Goal: Communication & Community: Answer question/provide support

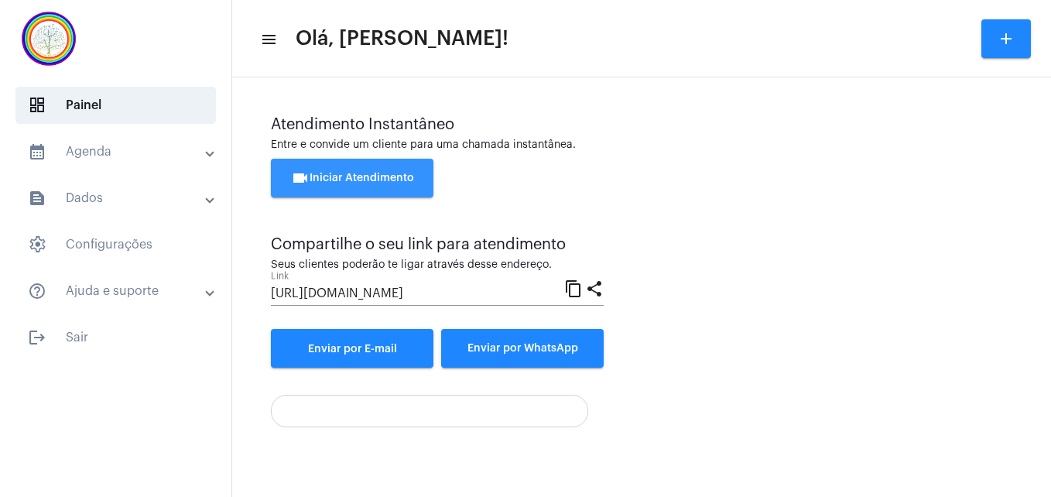
click at [361, 173] on span "videocam Iniciar Atendimento" at bounding box center [352, 178] width 123 height 11
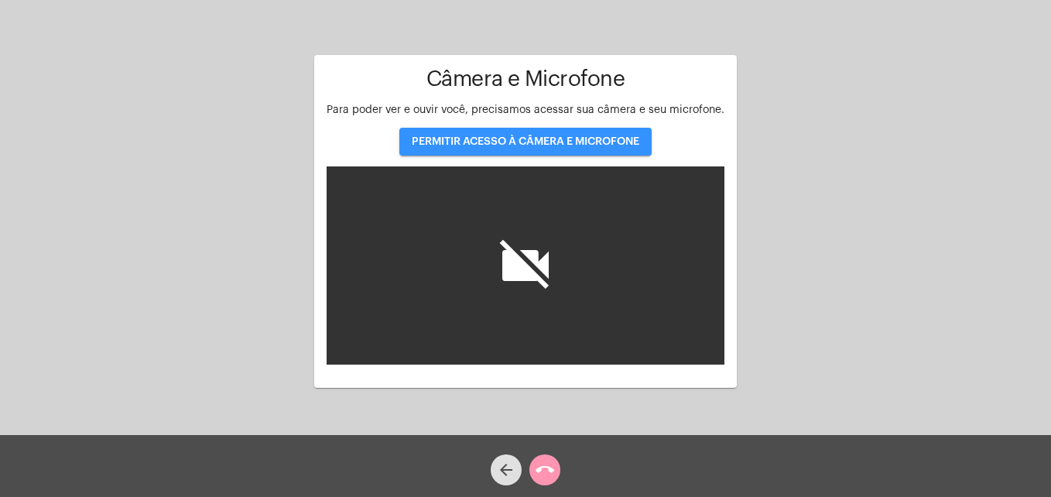
click at [459, 139] on span "PERMITIR ACESSO À CÂMERA E MICROFONE" at bounding box center [525, 141] width 227 height 11
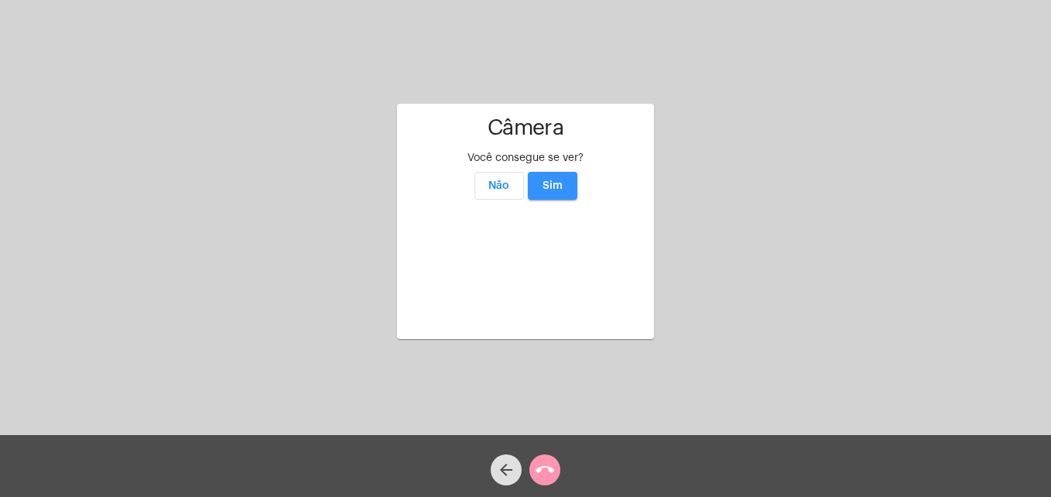
click at [559, 180] on span "Sim" at bounding box center [552, 185] width 20 height 11
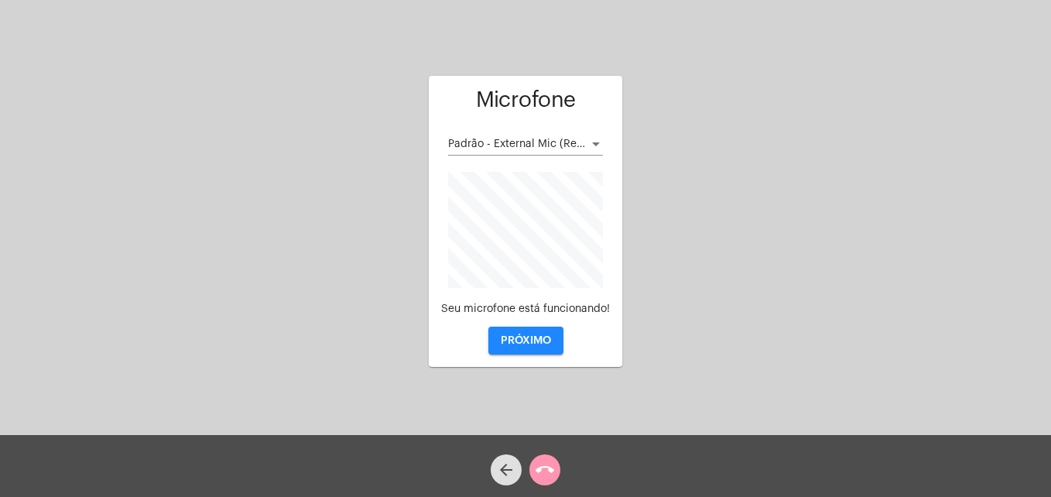
click at [537, 340] on span "PRÓXIMO" at bounding box center [526, 340] width 50 height 11
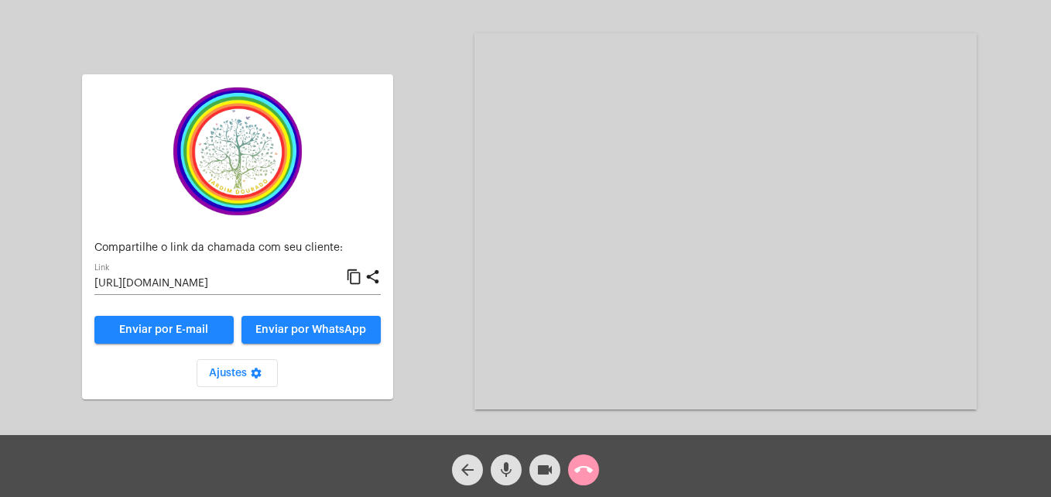
click at [352, 279] on mat-icon "content_copy" at bounding box center [354, 277] width 16 height 19
click at [336, 327] on span "Enviar por WhatsApp" at bounding box center [310, 329] width 111 height 11
click at [586, 467] on mat-icon "call_end" at bounding box center [583, 469] width 19 height 19
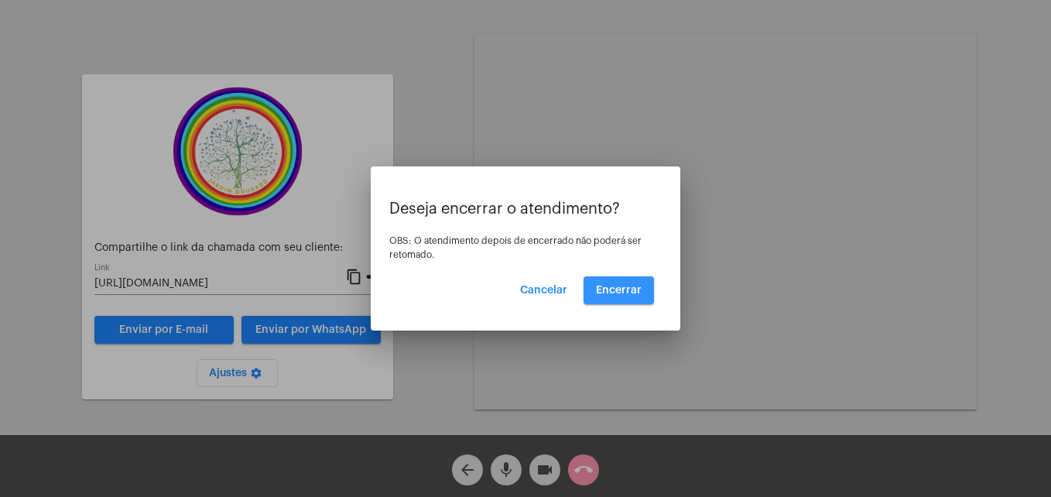
click at [620, 289] on span "Encerrar" at bounding box center [619, 290] width 46 height 11
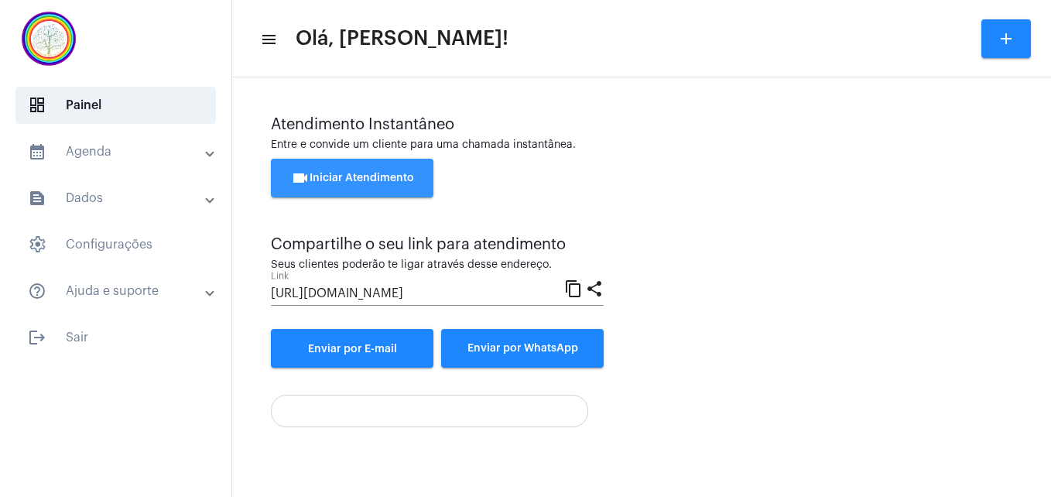
click at [368, 179] on span "videocam Iniciar Atendimento" at bounding box center [352, 178] width 123 height 11
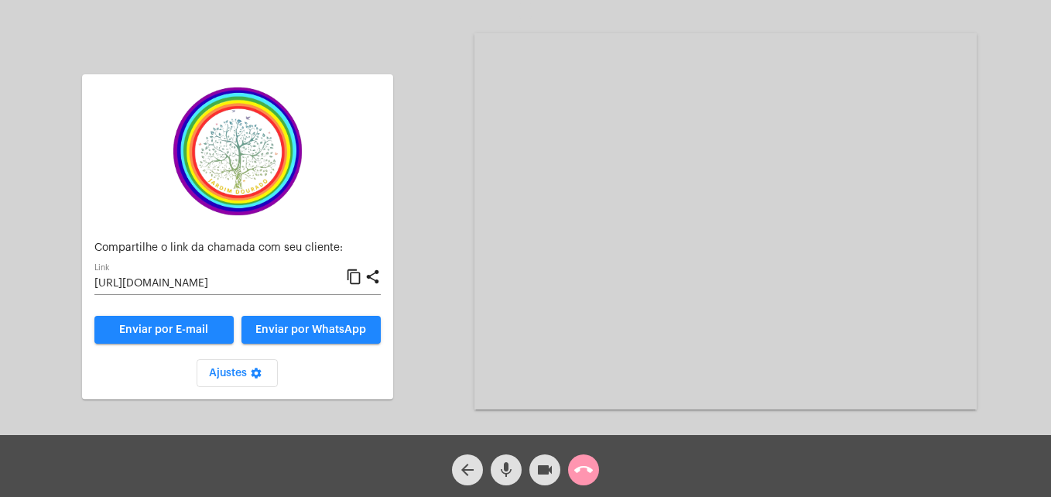
click at [358, 277] on mat-icon "content_copy" at bounding box center [354, 277] width 16 height 19
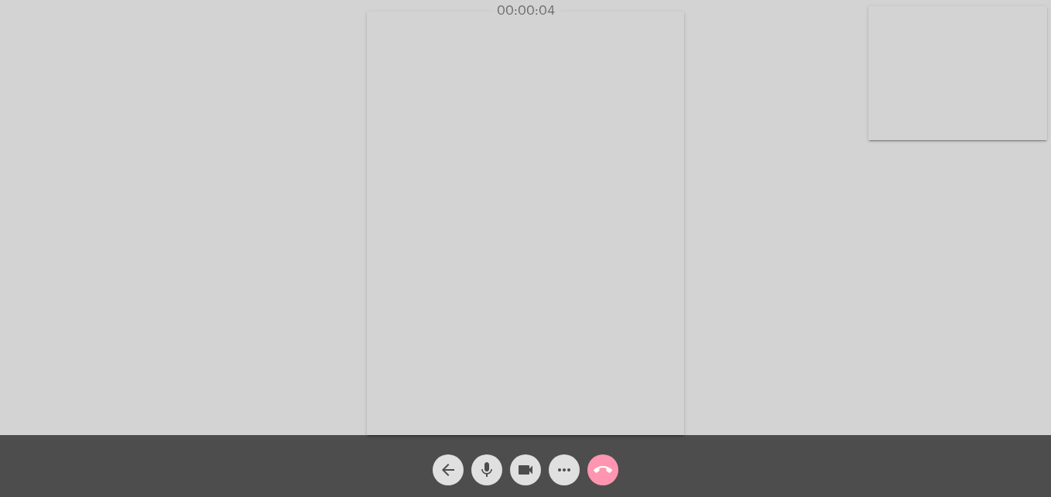
click at [890, 112] on video at bounding box center [957, 73] width 179 height 134
click at [410, 409] on video at bounding box center [666, 221] width 564 height 423
click at [569, 467] on mat-icon "more_horiz" at bounding box center [564, 469] width 19 height 19
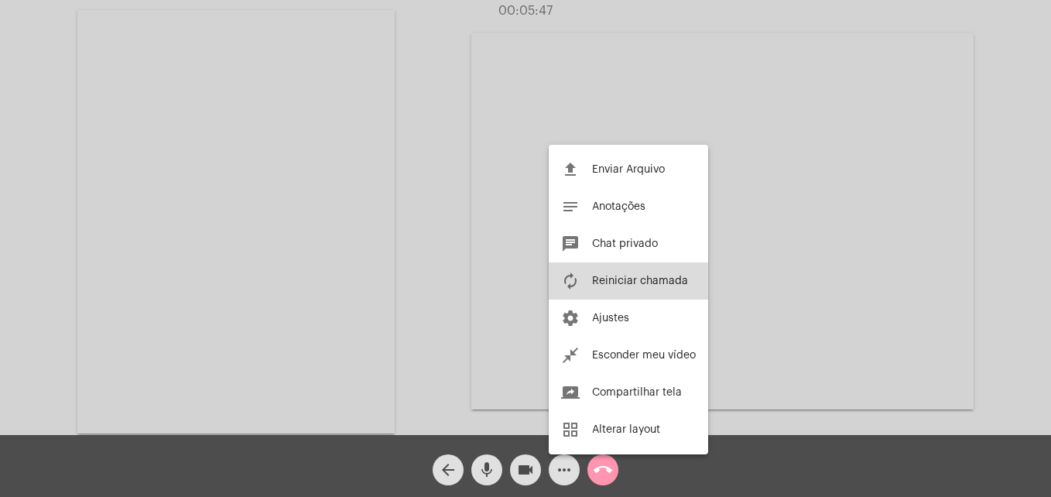
click at [616, 279] on span "Reiniciar chamada" at bounding box center [640, 280] width 96 height 11
